Goal: Information Seeking & Learning: Learn about a topic

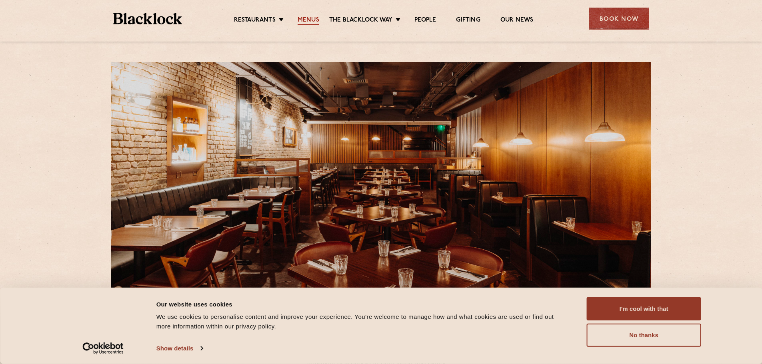
click at [306, 23] on link "Menus" at bounding box center [309, 20] width 22 height 9
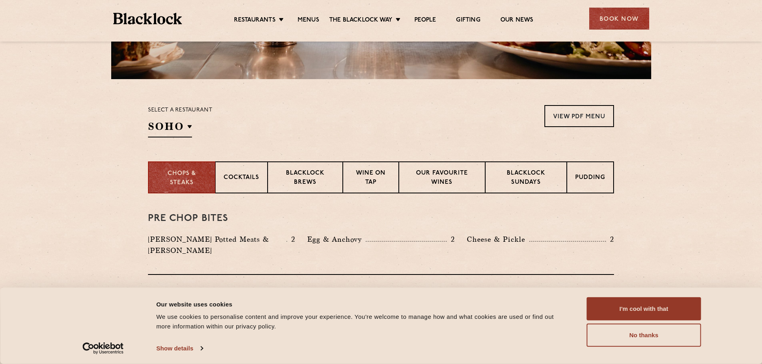
scroll to position [320, 0]
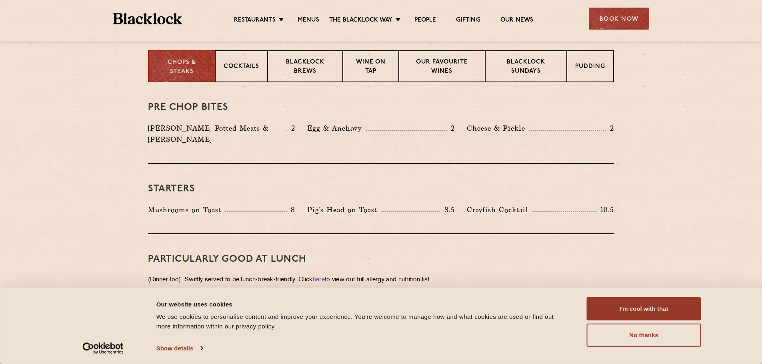
drag, startPoint x: 637, startPoint y: 336, endPoint x: 562, endPoint y: 273, distance: 98.0
click at [637, 335] on button "No thanks" at bounding box center [644, 335] width 114 height 23
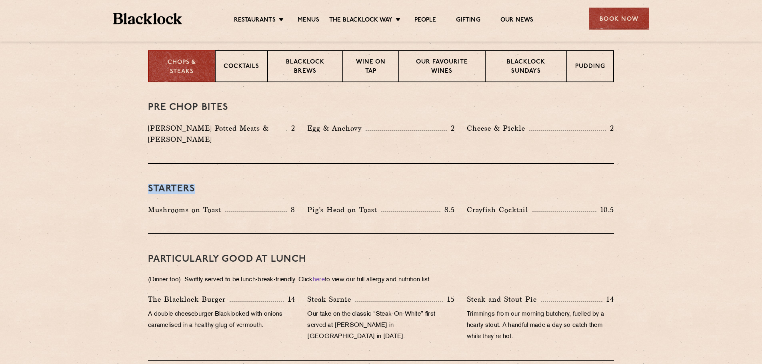
drag, startPoint x: 475, startPoint y: 163, endPoint x: 502, endPoint y: 163, distance: 26.4
click at [502, 164] on div "Starters Mushrooms on Toast 8 Pig's Head on Toast 8.5 Crayfish Cocktail 10.5" at bounding box center [381, 199] width 466 height 70
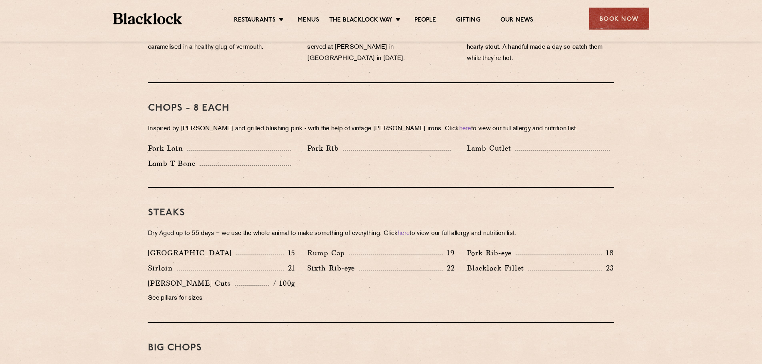
scroll to position [680, 0]
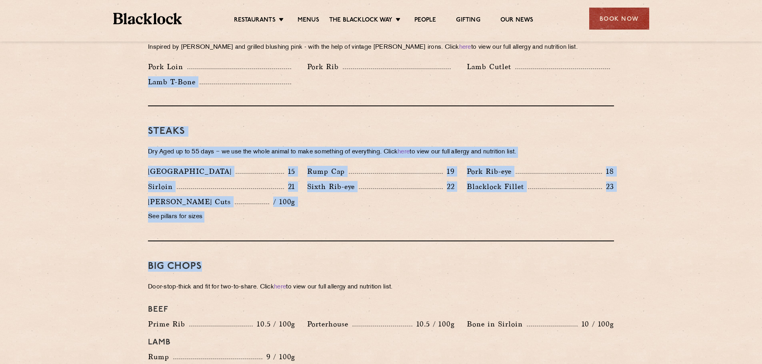
drag, startPoint x: 9, startPoint y: 91, endPoint x: 483, endPoint y: 238, distance: 495.8
click at [483, 238] on section "Pre Chop Bites Blacklock Potted Meats & Kimchi 2 Egg & Anchovy 2 Cheese & Pickl…" at bounding box center [381, 292] width 762 height 1140
click at [483, 228] on div "Steaks Dry Aged up to 55 days − we use the whole animal to make something of ev…" at bounding box center [381, 173] width 466 height 135
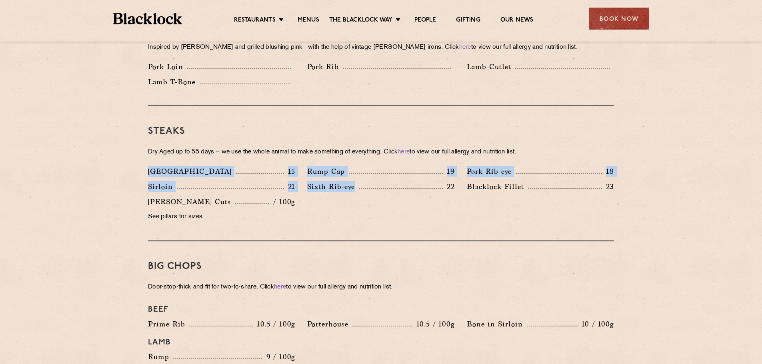
drag, startPoint x: 371, startPoint y: 208, endPoint x: 76, endPoint y: 162, distance: 298.2
click at [76, 162] on section "Pre Chop Bites Blacklock Potted Meats & Kimchi 2 Egg & Anchovy 2 Cheese & Pickl…" at bounding box center [381, 292] width 762 height 1140
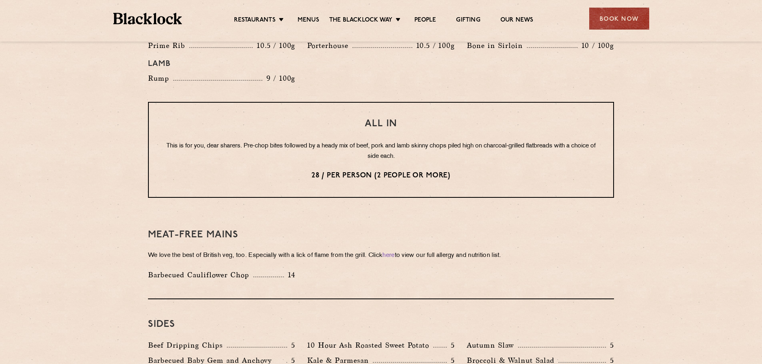
scroll to position [960, 0]
